Goal: Information Seeking & Learning: Learn about a topic

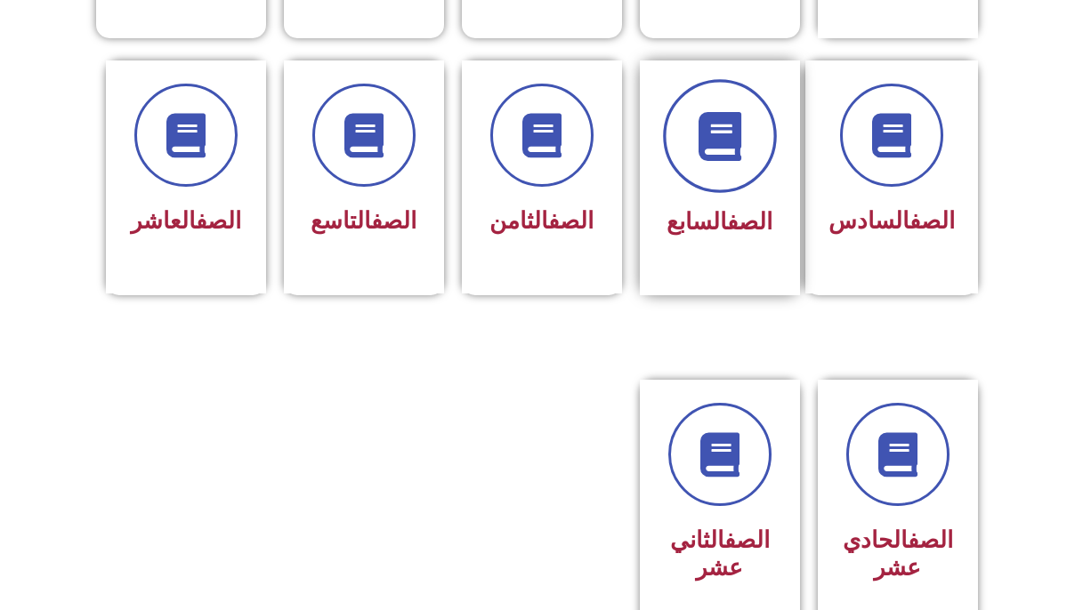
scroll to position [732, 0]
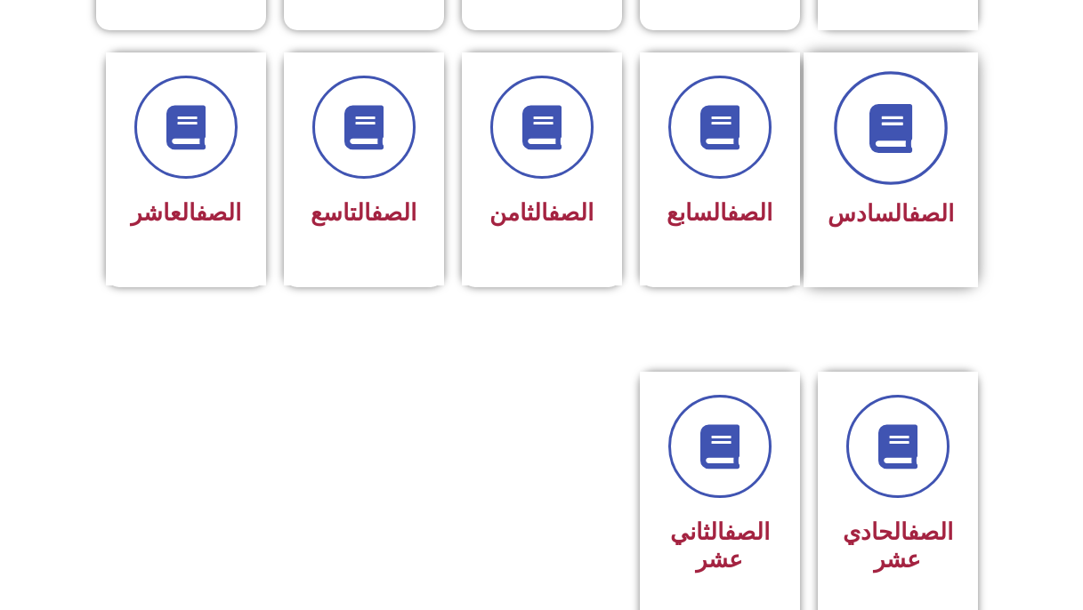
click at [900, 103] on icon at bounding box center [890, 127] width 49 height 49
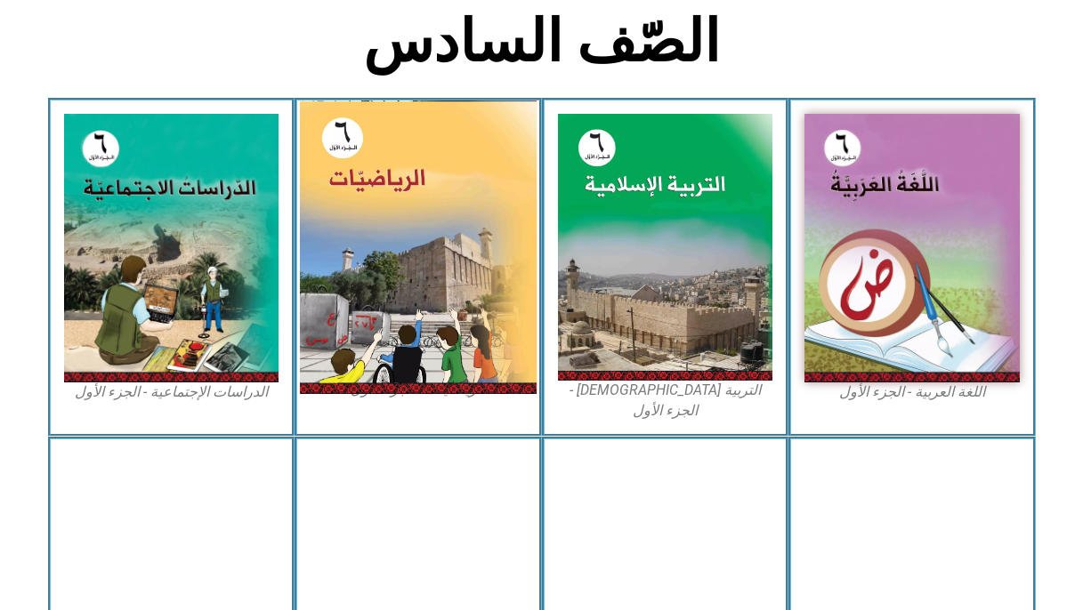
scroll to position [458, 0]
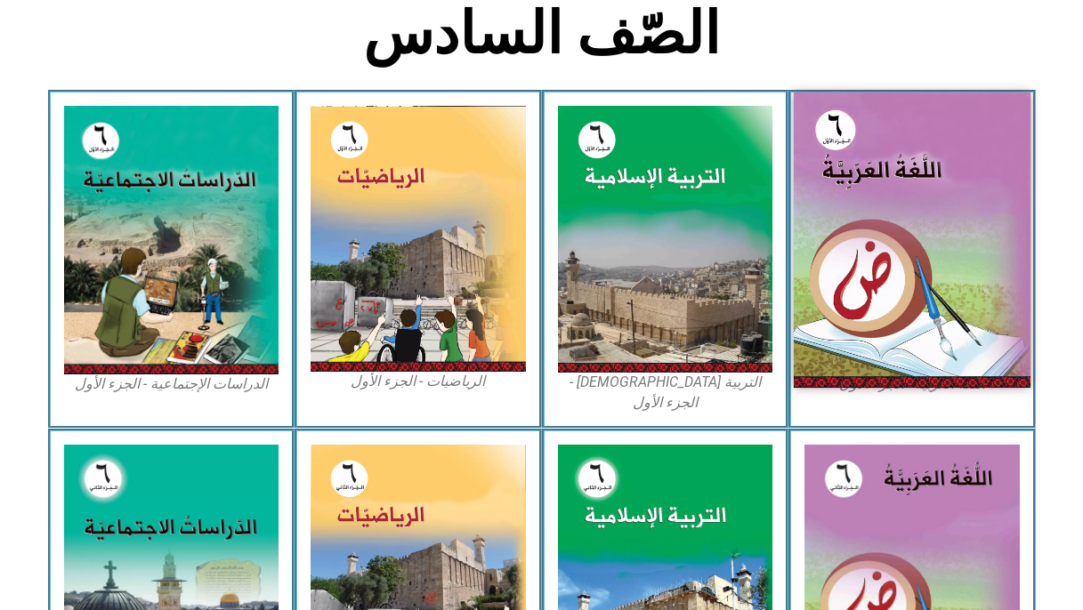
click at [886, 142] on img at bounding box center [912, 240] width 237 height 295
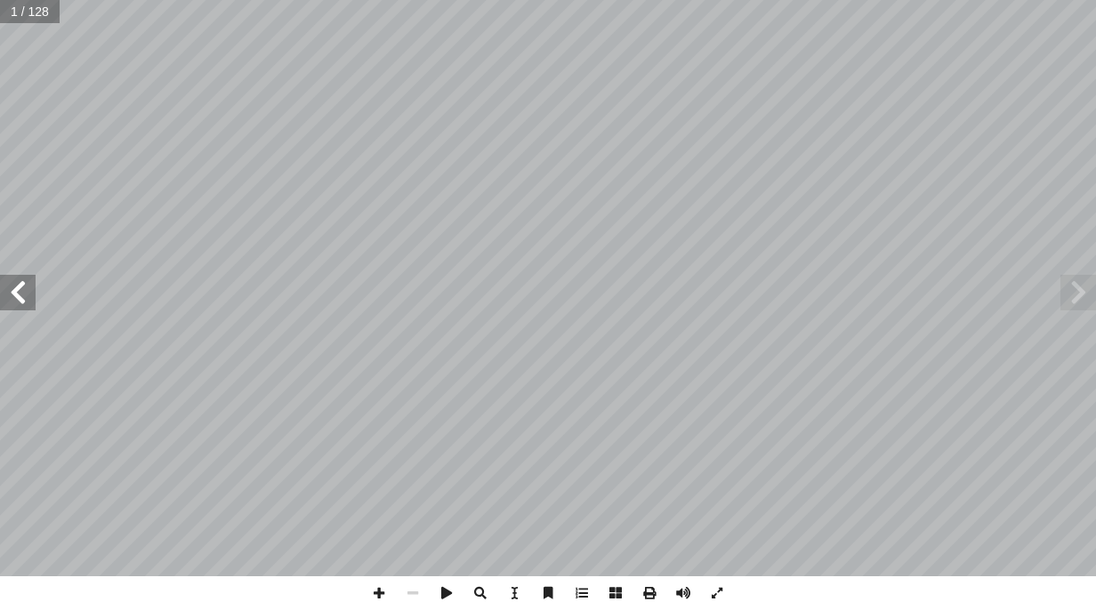
click at [19, 299] on span at bounding box center [18, 293] width 36 height 36
click at [22, 290] on span at bounding box center [18, 293] width 36 height 36
click at [20, 309] on div "مــقــدمــة مــم. أ ا لل ً ونذيــرا ً قســم بــه خيــر قســم، والصــلاة والســل…" at bounding box center [548, 288] width 1096 height 577
click at [32, 308] on span at bounding box center [18, 293] width 36 height 36
click at [14, 292] on span at bounding box center [18, 293] width 36 height 36
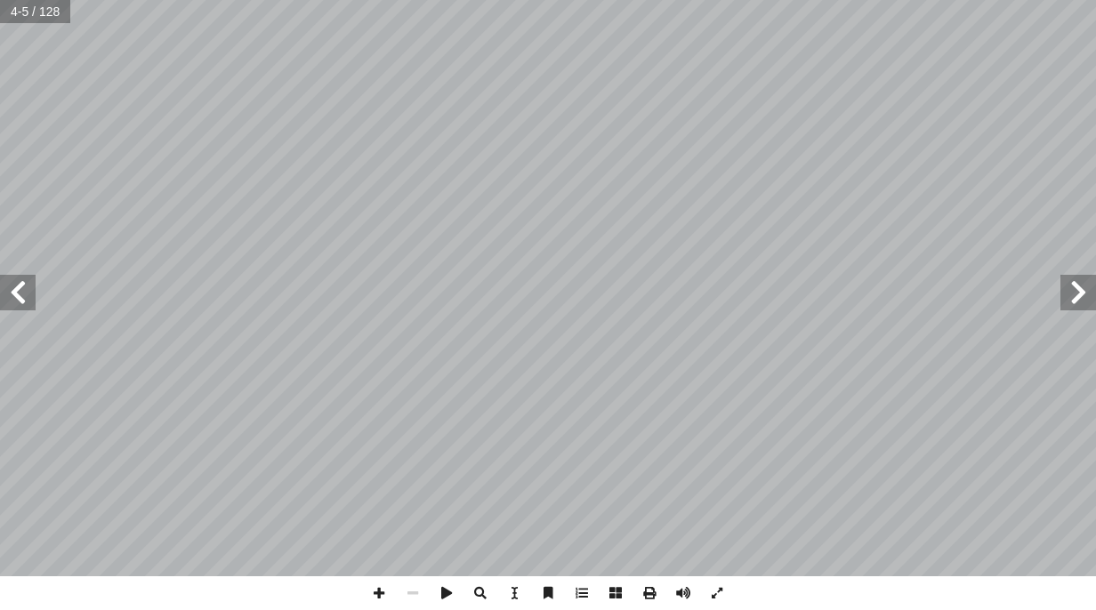
click at [3, 291] on span at bounding box center [18, 293] width 36 height 36
click at [2, 291] on span at bounding box center [18, 293] width 36 height 36
click at [5, 297] on span at bounding box center [18, 293] width 36 height 36
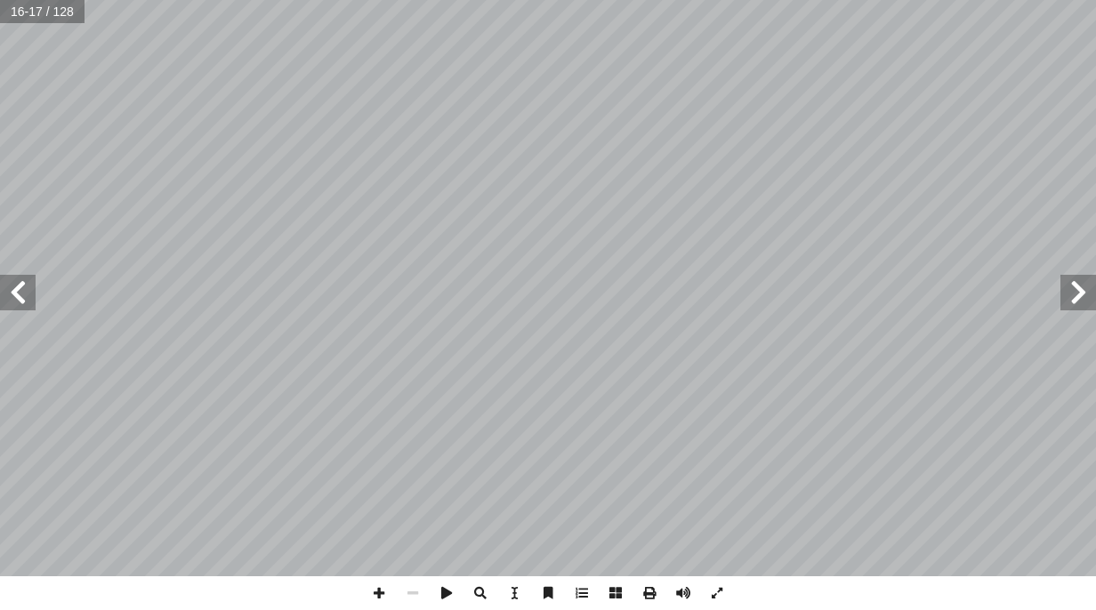
click at [9, 292] on span at bounding box center [18, 293] width 36 height 36
click at [383, 601] on span at bounding box center [379, 594] width 34 height 34
click at [413, 592] on span at bounding box center [413, 594] width 34 height 34
click at [374, 591] on span at bounding box center [379, 594] width 34 height 34
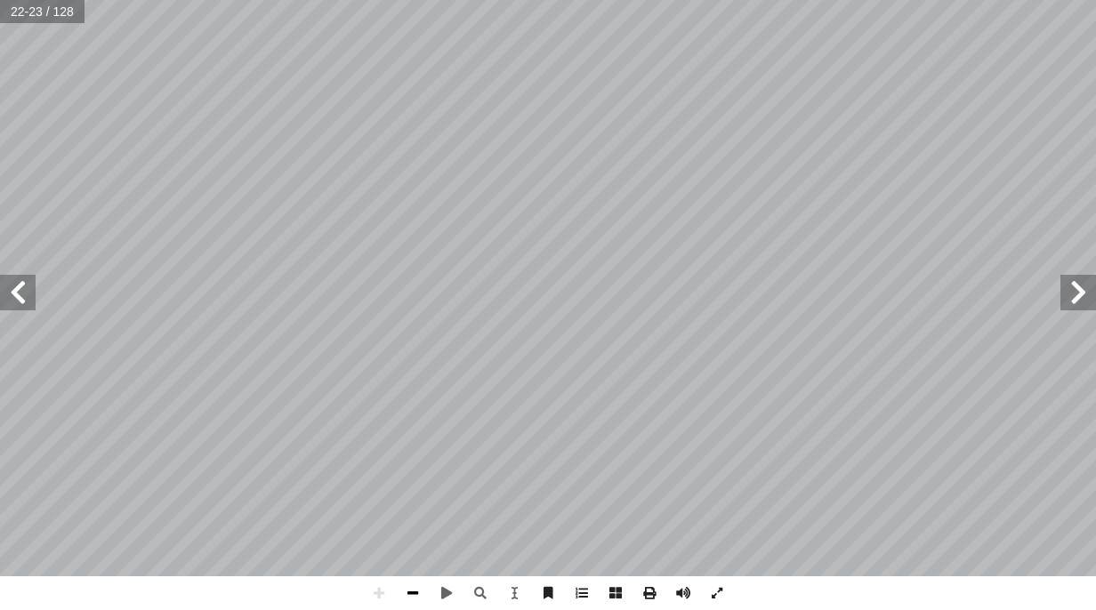
click at [411, 595] on span at bounding box center [413, 594] width 34 height 34
click at [388, 596] on span at bounding box center [379, 594] width 34 height 34
click at [412, 593] on span at bounding box center [413, 594] width 34 height 34
click at [749, 579] on div "١٨ َ ة ّ ز َ في غ ٌ ع ِ ر � ش ُ ة َ راء ِ الق َ كثر أ ا م، ما ١٩٣٦ ِ سنة ْ من ِ…" at bounding box center [548, 305] width 1096 height 610
